Goal: Book appointment/travel/reservation

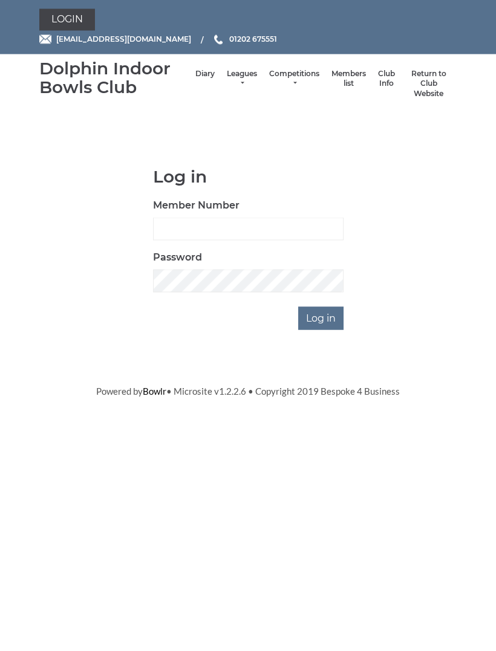
scroll to position [1, 0]
type input "4097"
click at [321, 316] on input "Log in" at bounding box center [320, 318] width 45 height 23
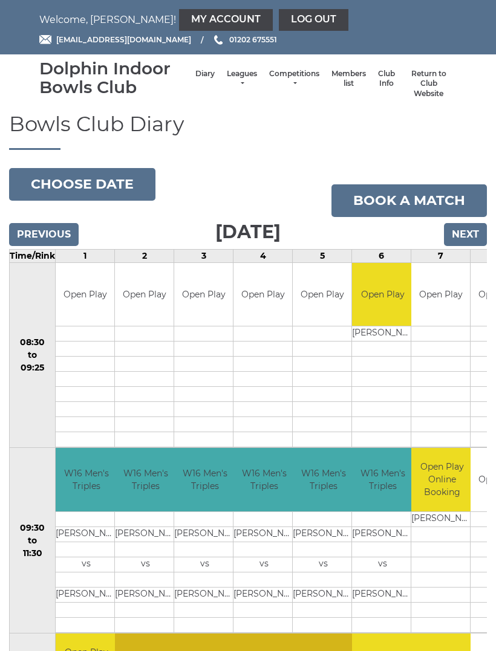
click at [475, 231] on input "Next" at bounding box center [465, 234] width 43 height 23
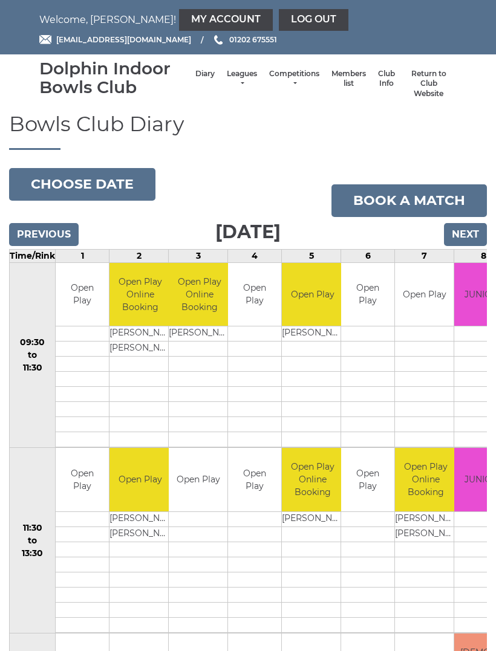
click at [470, 235] on input "Next" at bounding box center [465, 234] width 43 height 23
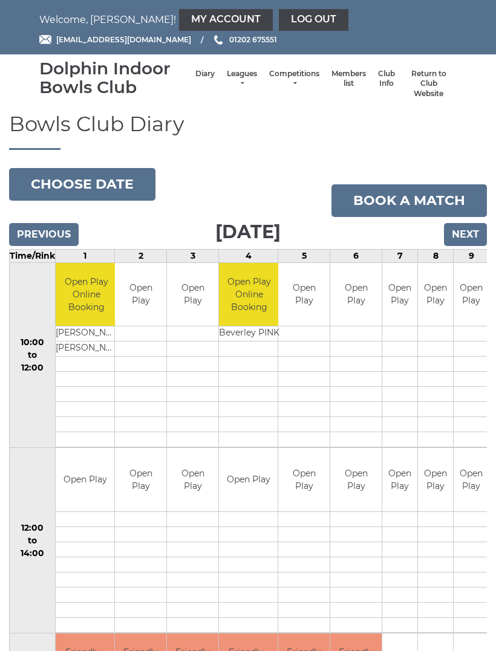
click at [44, 239] on input "Previous" at bounding box center [44, 234] width 70 height 23
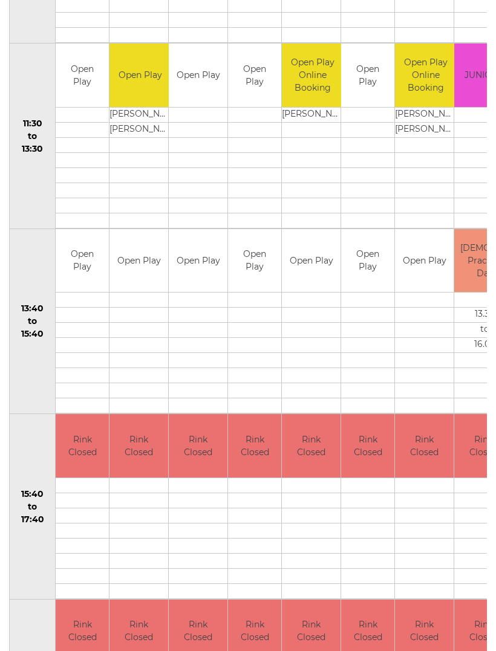
scroll to position [406, 0]
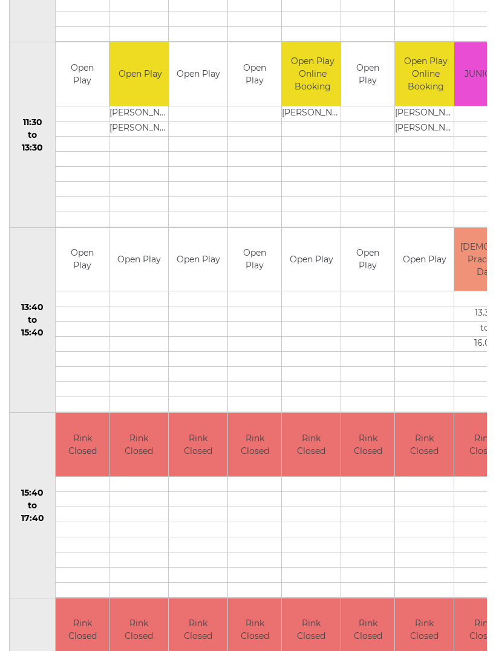
click at [138, 268] on td "Open Play" at bounding box center [138, 259] width 59 height 63
click at [131, 265] on td "Open Play" at bounding box center [138, 259] width 59 height 63
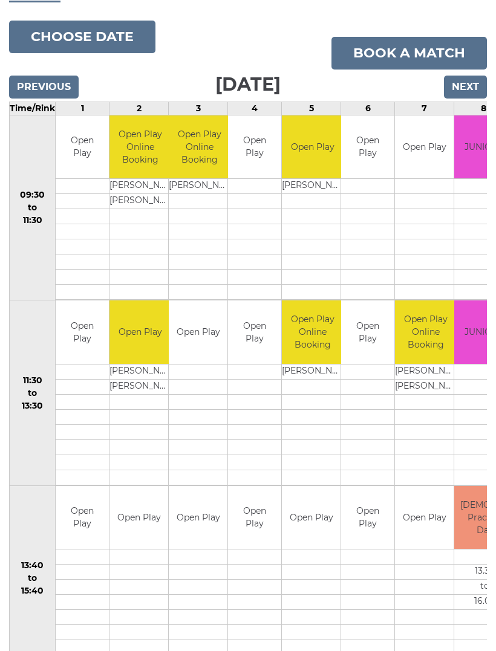
scroll to position [143, 0]
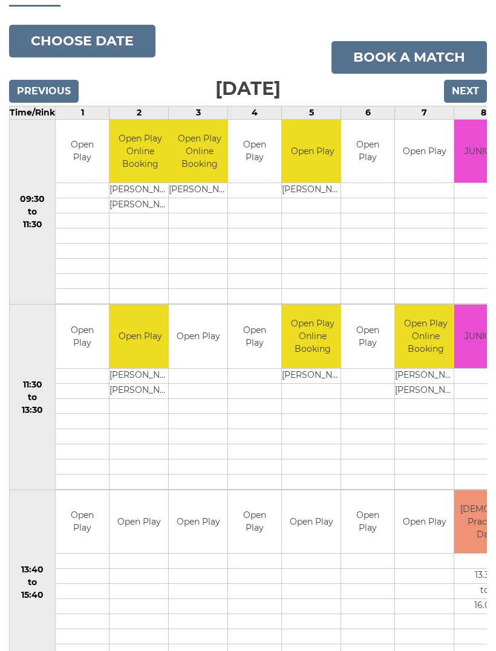
click at [435, 56] on link "Book a match" at bounding box center [408, 57] width 155 height 33
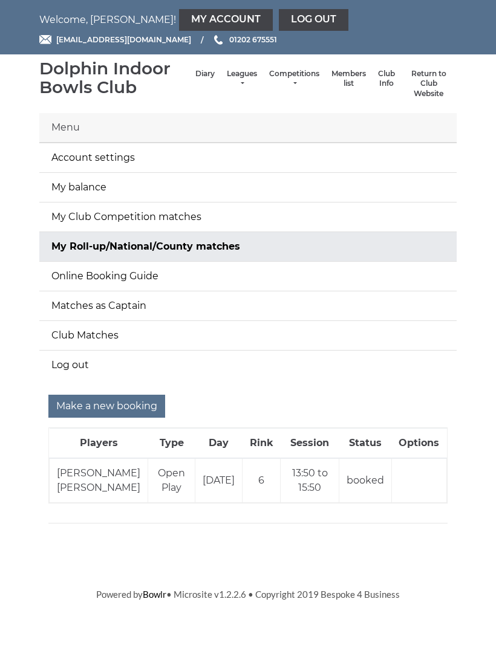
click at [123, 404] on input "Make a new booking" at bounding box center [106, 406] width 117 height 23
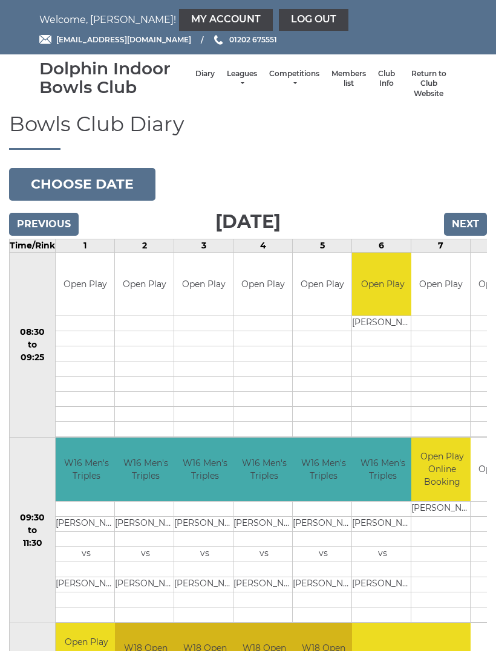
click at [473, 223] on input "Next" at bounding box center [465, 224] width 43 height 23
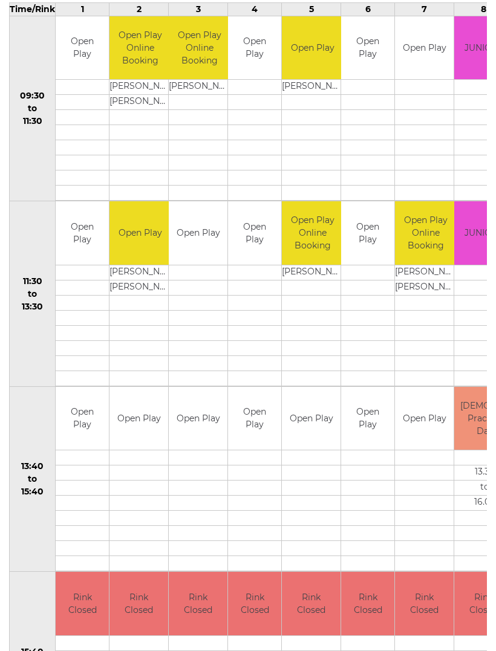
scroll to position [236, 0]
click at [0, 0] on link "Book slot" at bounding box center [0, 0] width 0 height 0
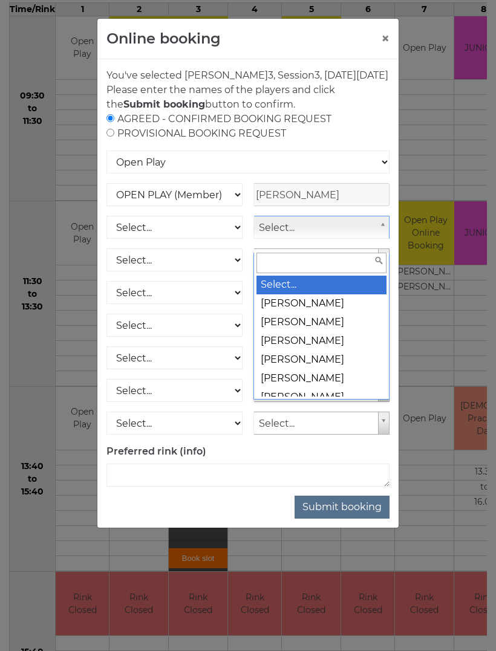
scroll to position [236, 0]
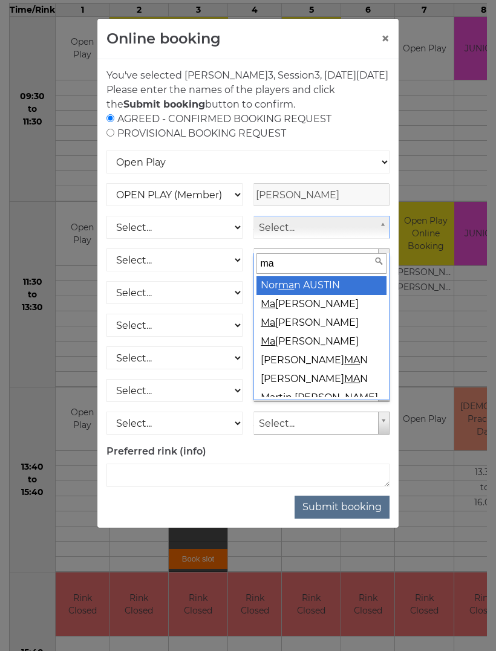
type input "may"
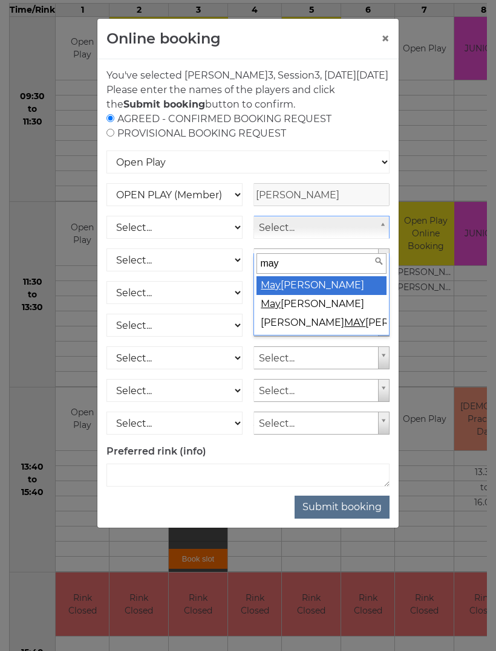
select select "2111"
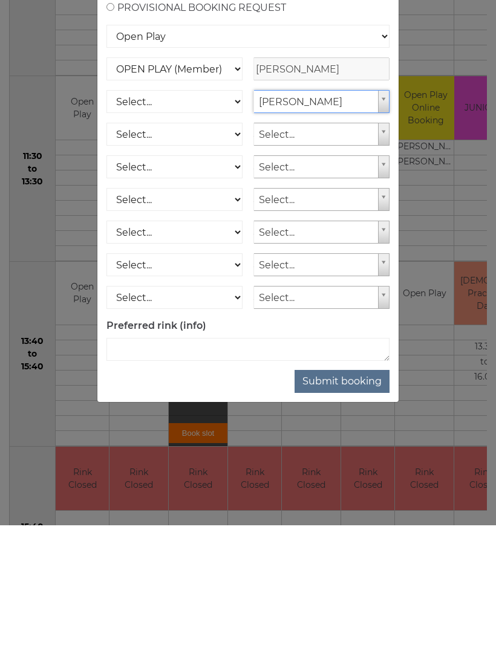
click at [340, 496] on button "Submit booking" at bounding box center [341, 507] width 95 height 23
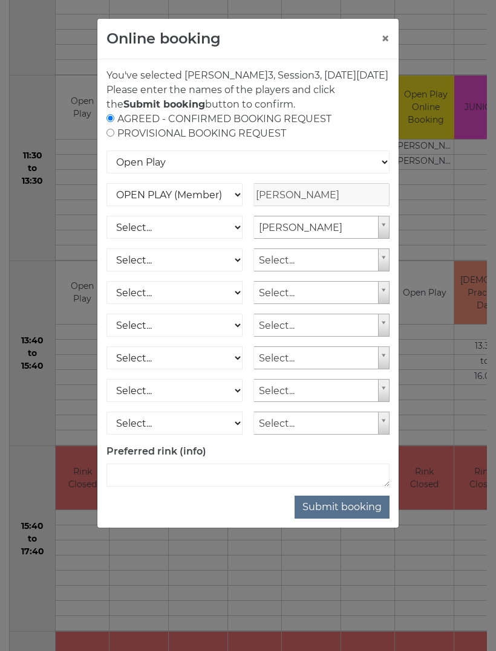
click at [336, 510] on button "Submit booking" at bounding box center [341, 507] width 95 height 23
click at [318, 166] on select "Open Play National Competition - Singles National Competition - Pairs National …" at bounding box center [247, 162] width 283 height 23
click at [348, 519] on button "Submit booking" at bounding box center [341, 507] width 95 height 23
click at [172, 112] on p "Please enter the names of the players and click the Submit booking button to co…" at bounding box center [247, 97] width 283 height 29
click at [119, 112] on p "Please enter the names of the players and click the Submit booking button to co…" at bounding box center [247, 97] width 283 height 29
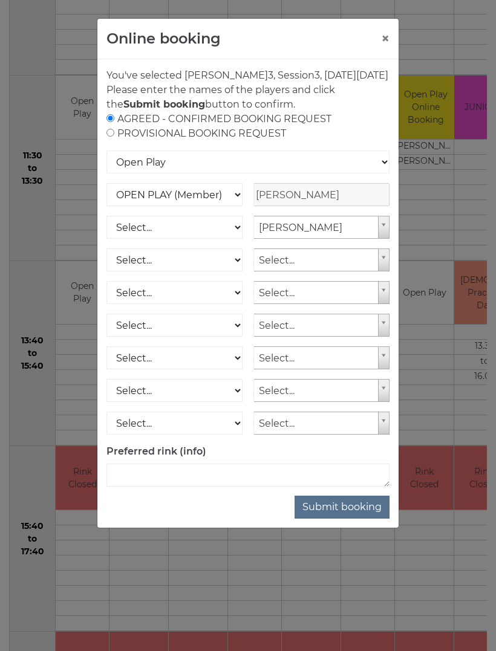
click at [114, 137] on input "radio" at bounding box center [110, 133] width 8 height 8
radio input "true"
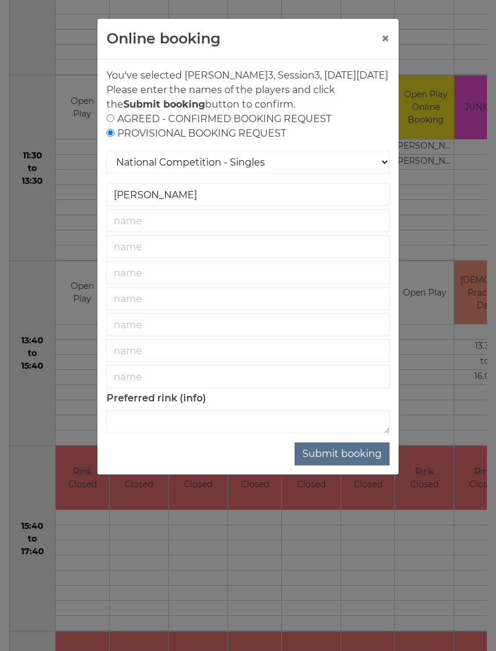
click at [118, 130] on div "AGREED - CONFIRMED BOOKING REQUEST PROVISIONAL BOOKING REQUEST" at bounding box center [247, 126] width 283 height 29
click at [113, 122] on input "radio" at bounding box center [110, 118] width 8 height 8
radio input "true"
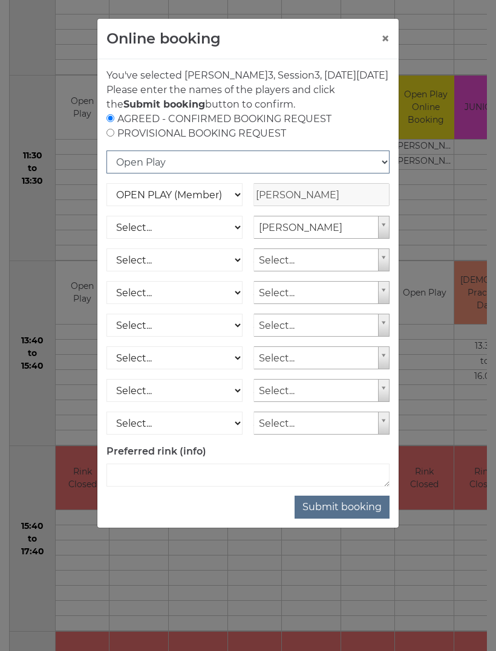
click at [135, 174] on select "Open Play National Competition - Singles National Competition - Pairs National …" at bounding box center [247, 162] width 283 height 23
click at [346, 519] on button "Submit booking" at bounding box center [341, 507] width 95 height 23
click at [349, 519] on button "Submit booking" at bounding box center [341, 507] width 95 height 23
click at [389, 31] on button "×" at bounding box center [385, 38] width 8 height 15
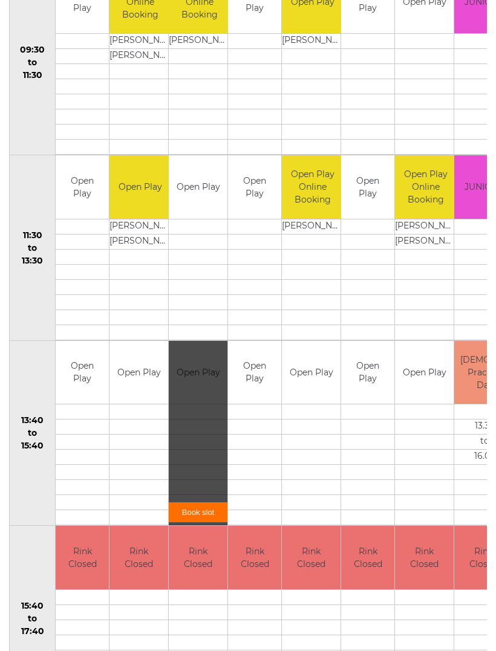
scroll to position [276, 0]
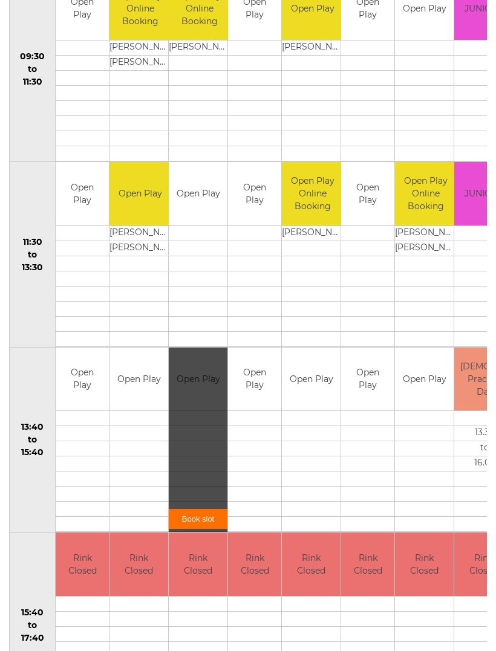
click at [202, 408] on div "Book slot" at bounding box center [198, 440] width 59 height 185
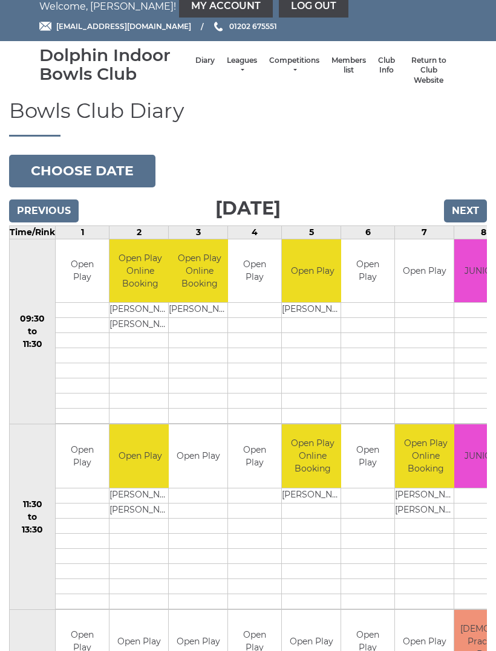
scroll to position [0, 0]
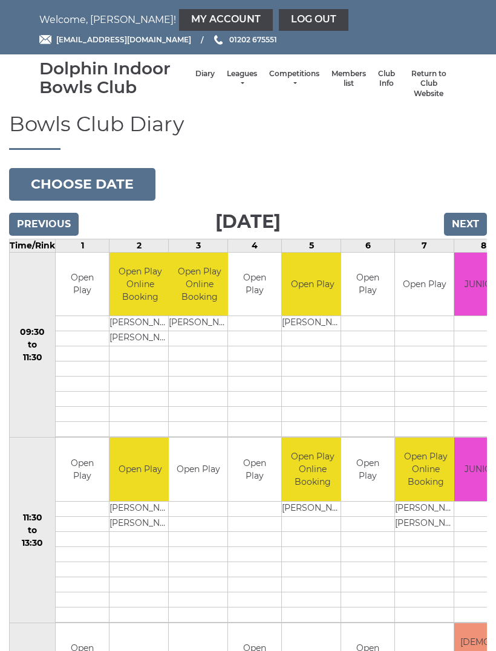
click at [74, 180] on button "Choose date" at bounding box center [82, 184] width 146 height 33
click at [279, 24] on link "Log out" at bounding box center [314, 20] width 70 height 22
